Goal: Check status: Check status

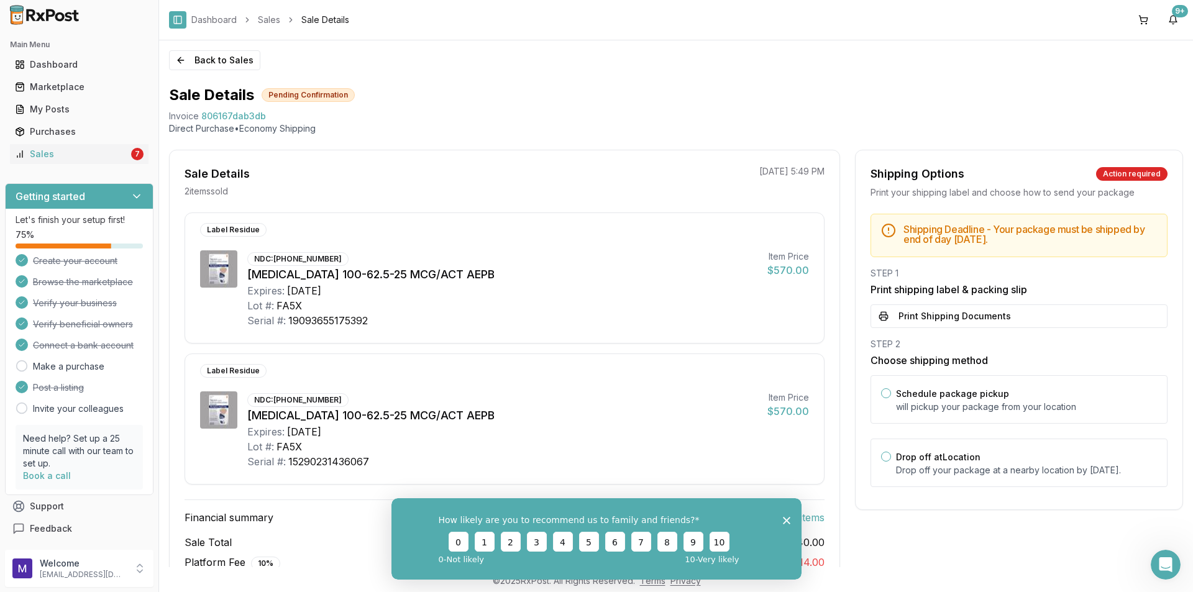
scroll to position [1298, 0]
click at [49, 153] on div "Sales" at bounding box center [72, 154] width 114 height 12
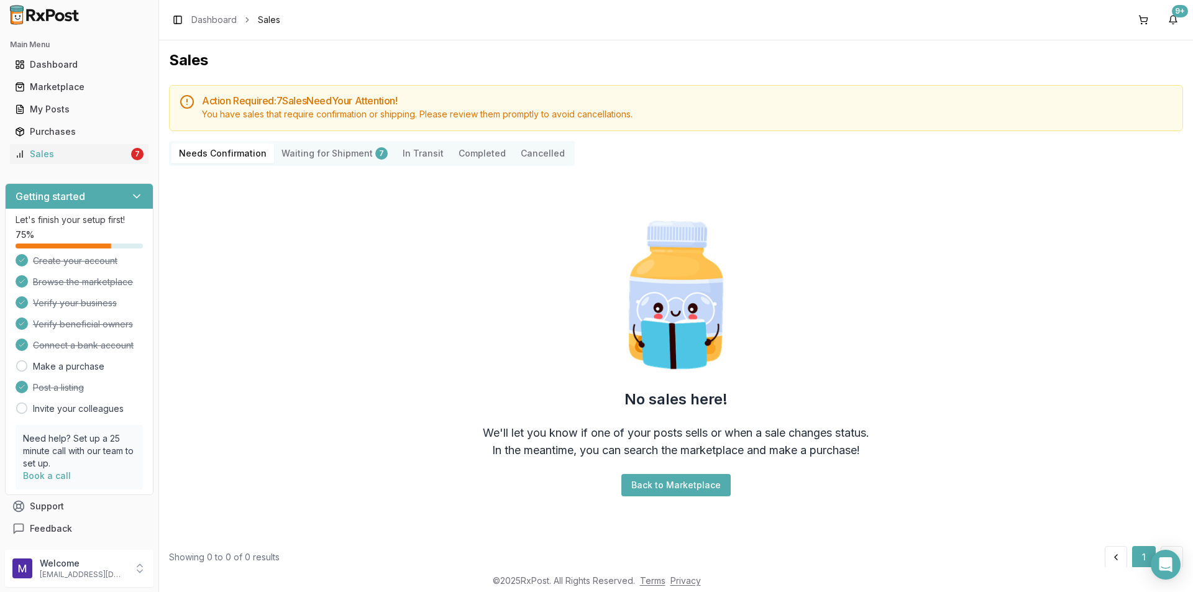
click at [321, 155] on Shipment "Waiting for Shipment 7" at bounding box center [334, 154] width 121 height 20
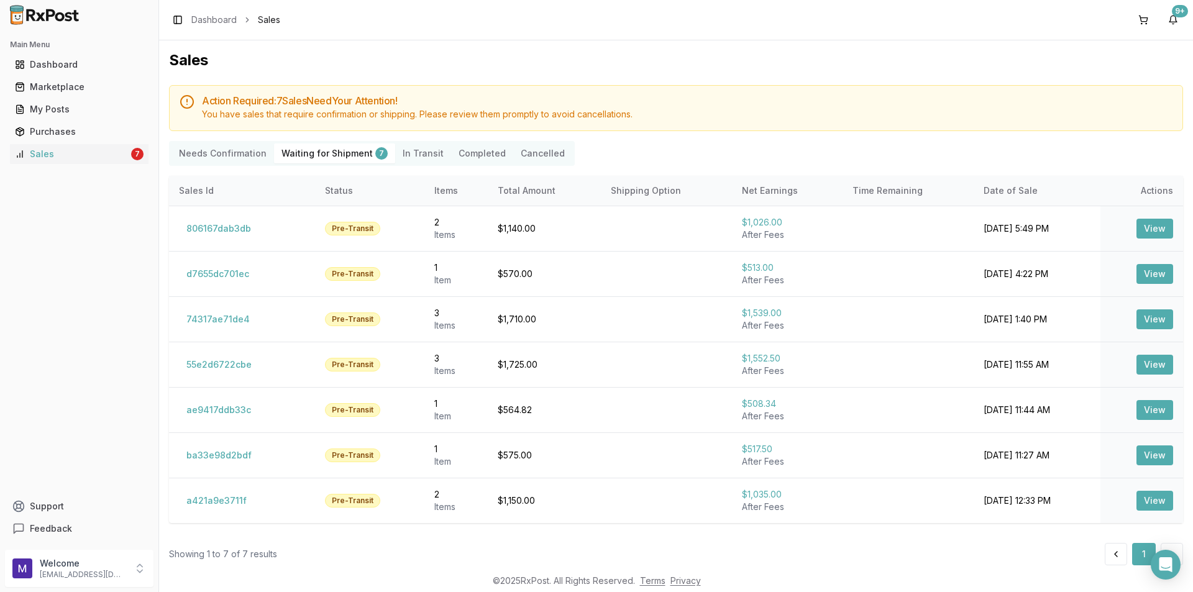
click at [214, 162] on Confirmation "Needs Confirmation" at bounding box center [223, 154] width 103 height 20
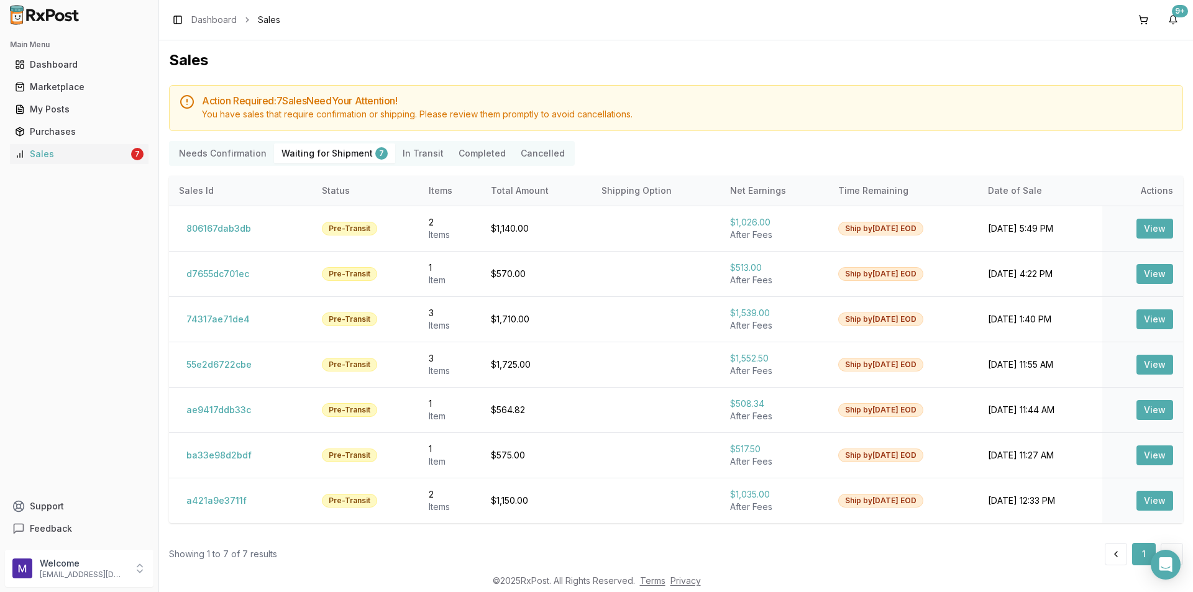
click at [225, 148] on Confirmation "Needs Confirmation" at bounding box center [223, 154] width 103 height 20
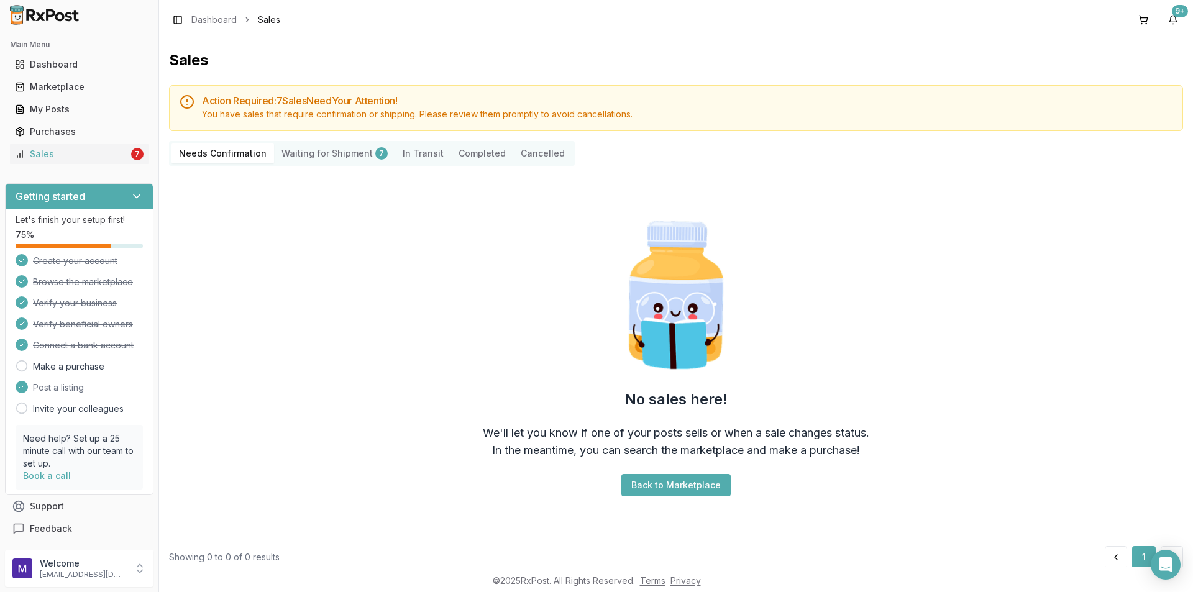
click at [341, 157] on Shipment "Waiting for Shipment 7" at bounding box center [334, 154] width 121 height 20
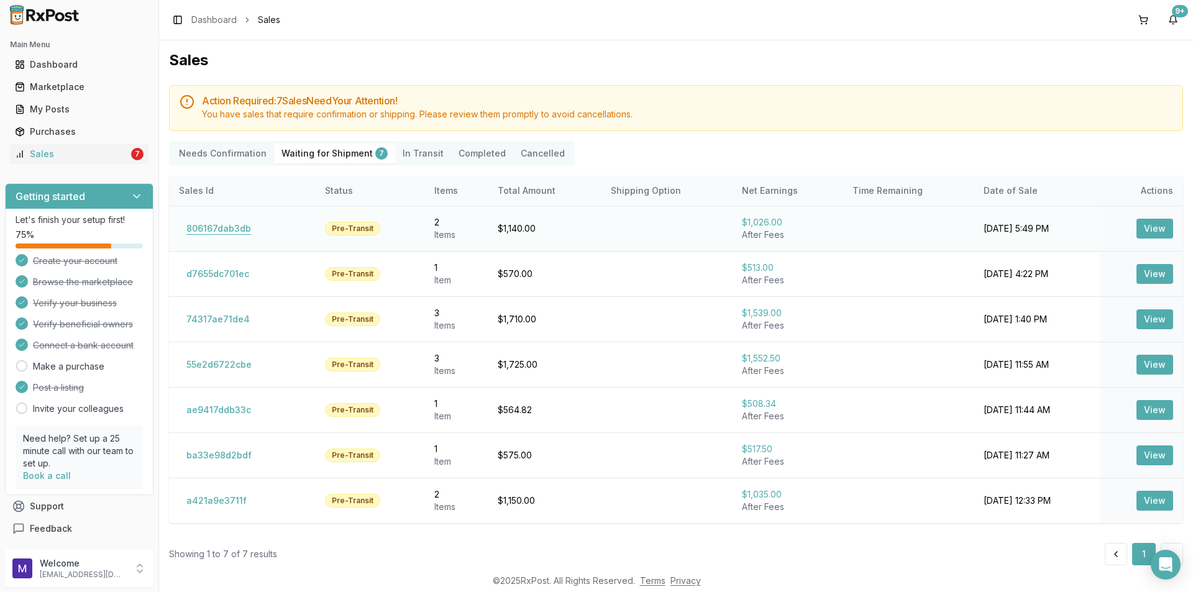
click at [230, 223] on button "806167dab3db" at bounding box center [219, 229] width 80 height 20
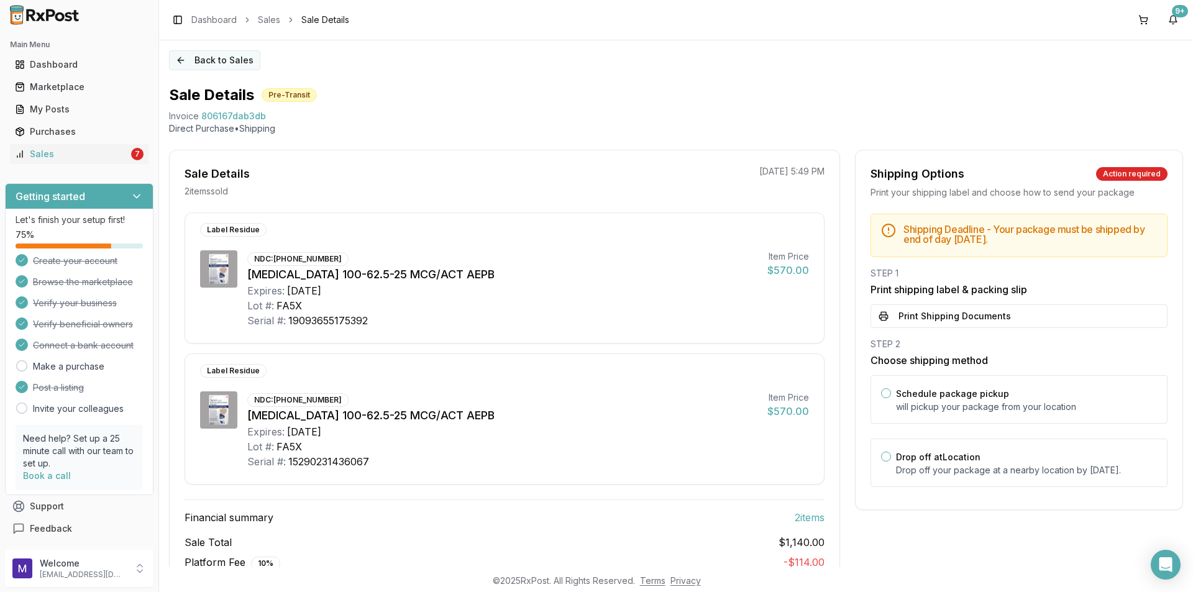
click at [204, 63] on button "Back to Sales" at bounding box center [214, 60] width 91 height 20
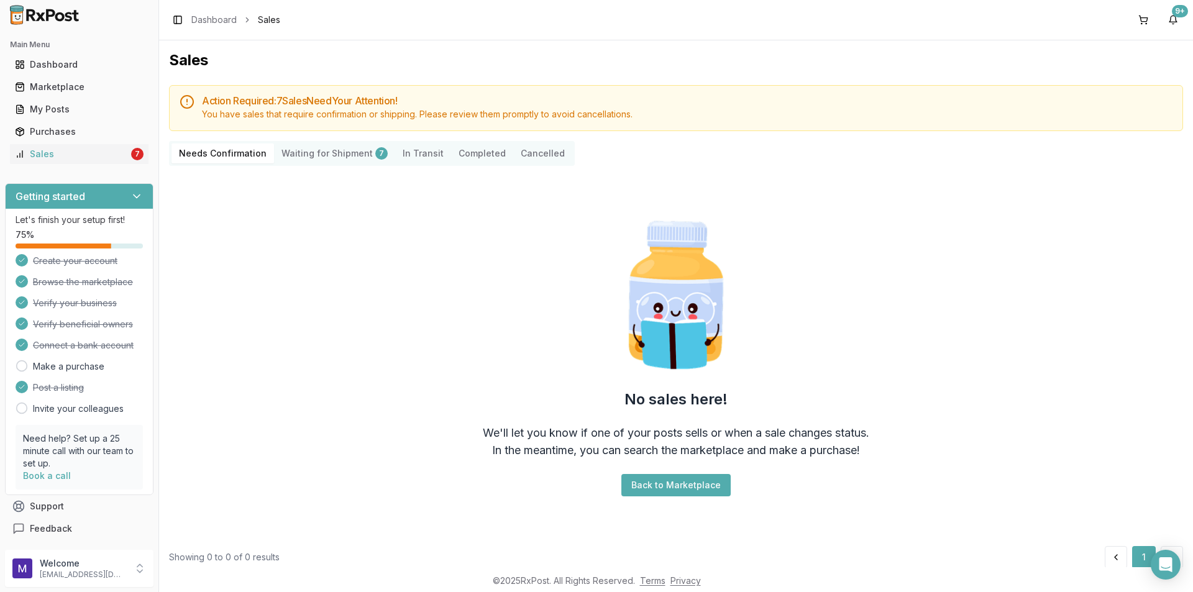
click at [333, 155] on Shipment "Waiting for Shipment 7" at bounding box center [334, 154] width 121 height 20
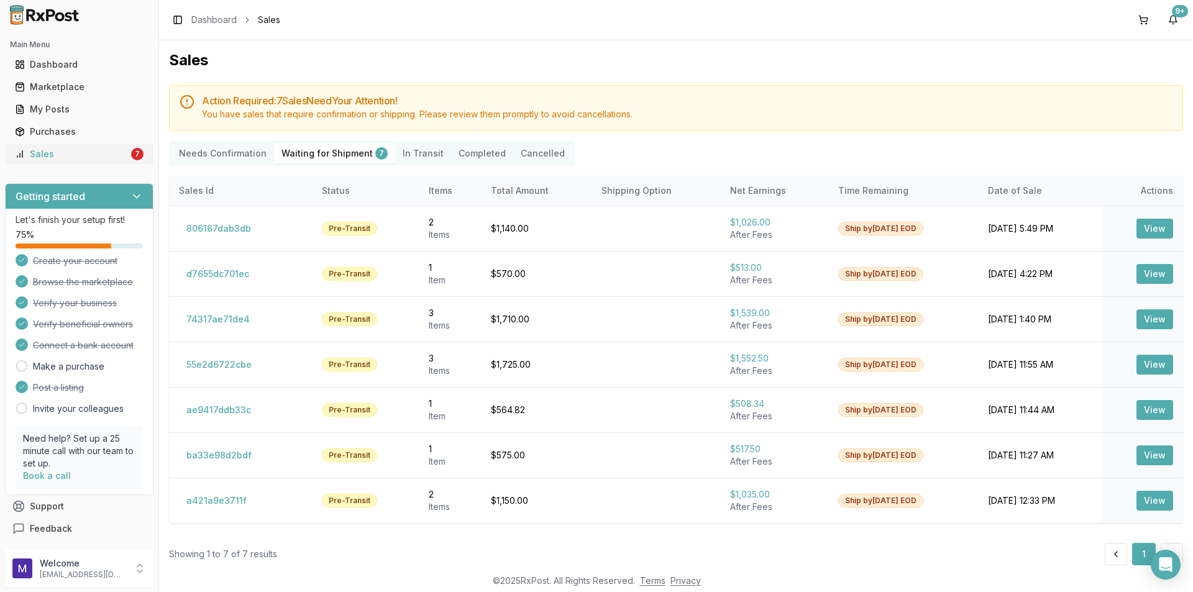
click at [124, 155] on div "Sales" at bounding box center [72, 154] width 114 height 12
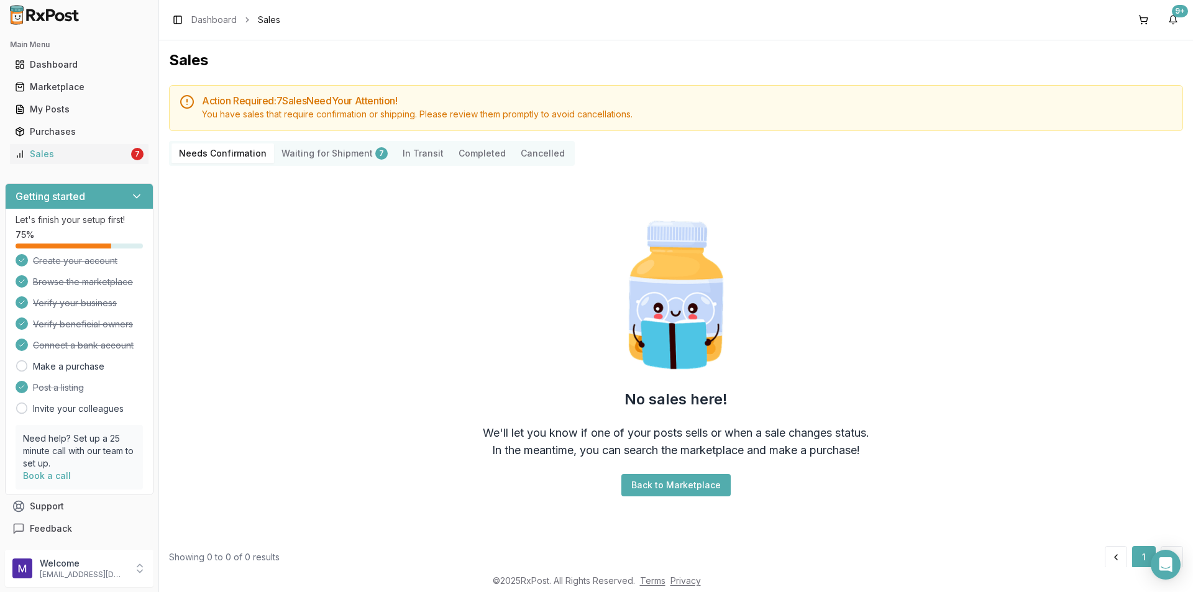
click at [331, 151] on Shipment "Waiting for Shipment 7" at bounding box center [334, 154] width 121 height 20
